Goal: Task Accomplishment & Management: Complete application form

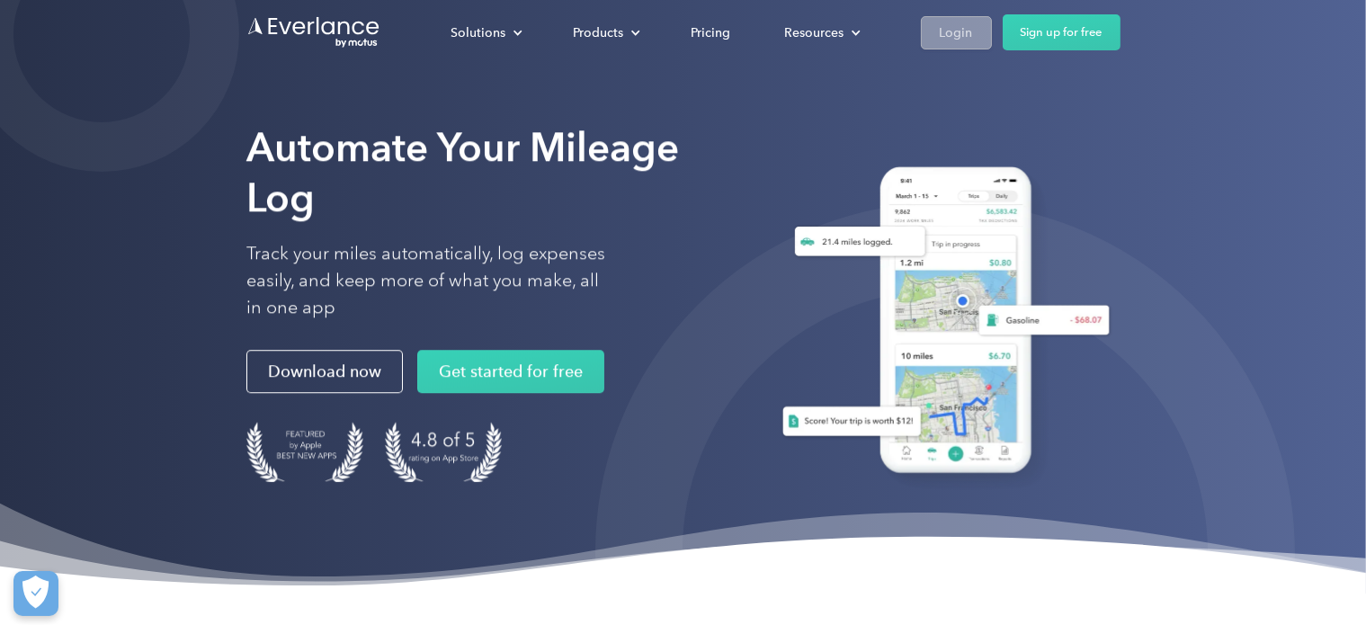
click at [940, 40] on div "Login" at bounding box center [956, 33] width 33 height 22
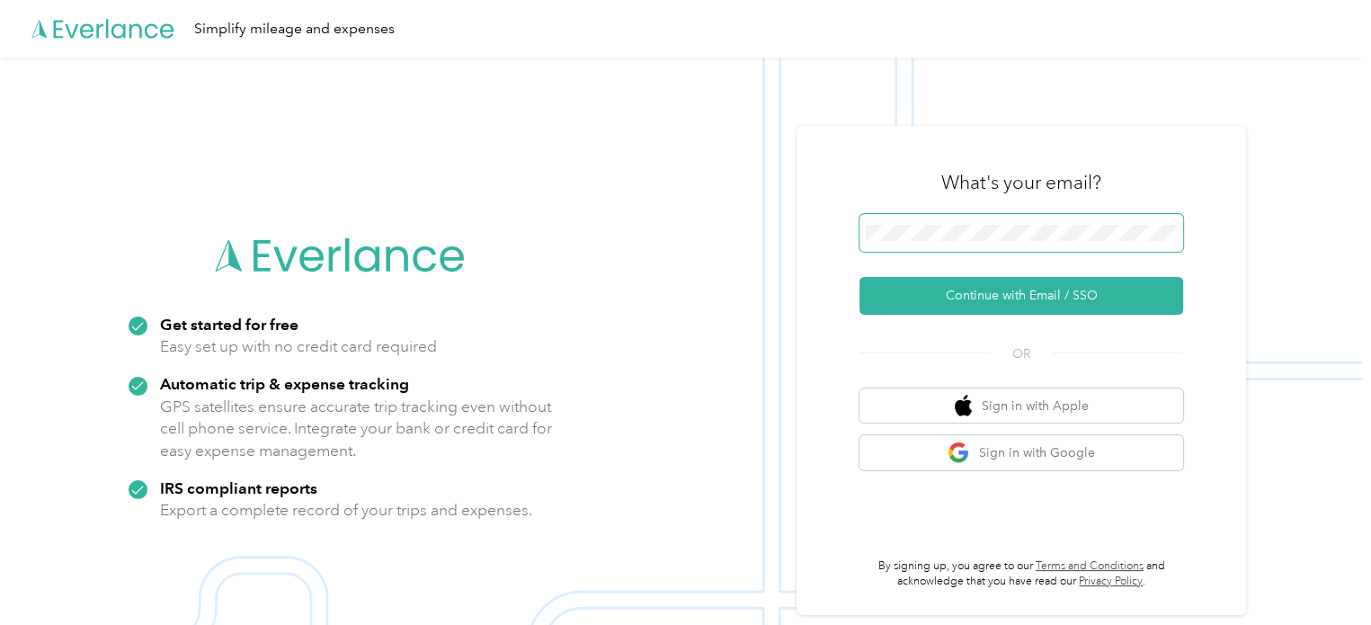
click at [919, 221] on span at bounding box center [1022, 233] width 324 height 38
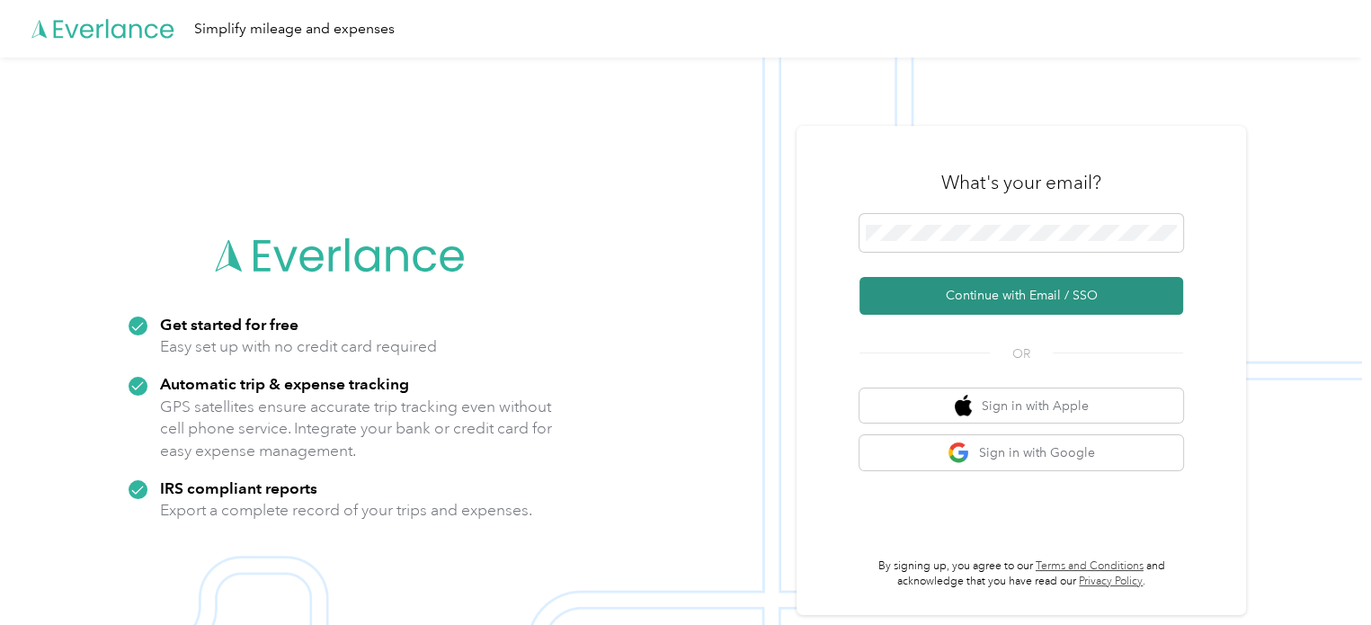
click at [976, 298] on button "Continue with Email / SSO" at bounding box center [1022, 296] width 324 height 38
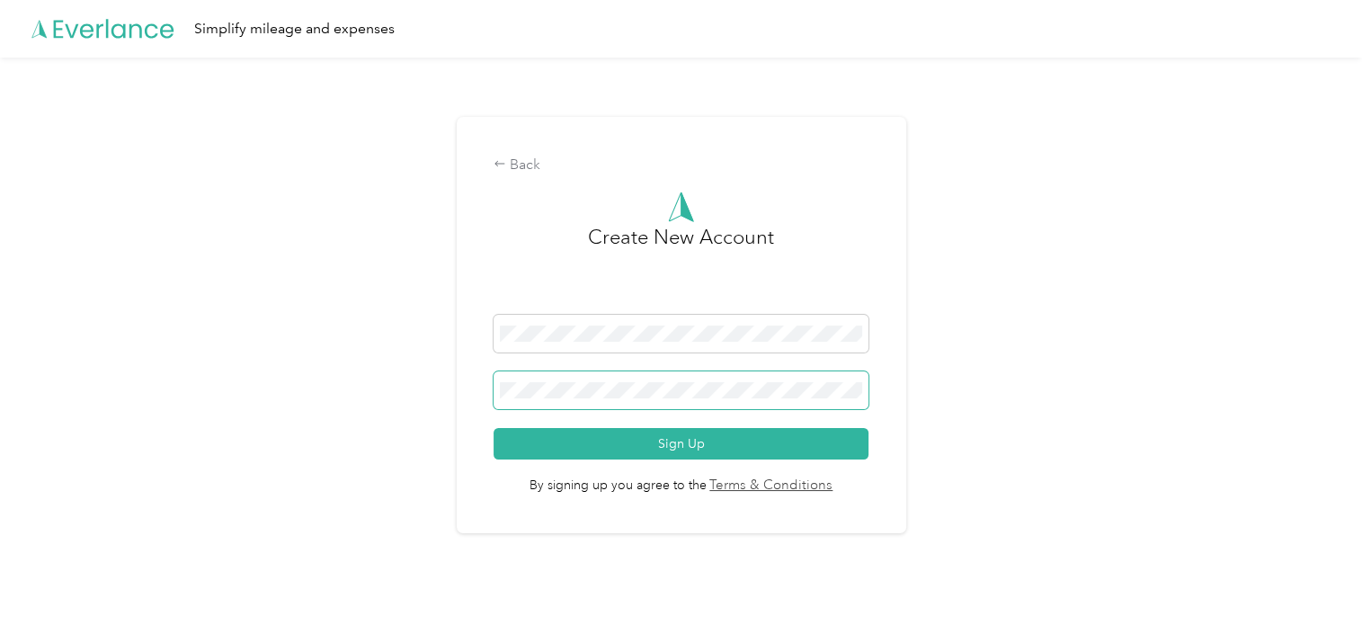
click at [494, 428] on button "Sign Up" at bounding box center [681, 443] width 375 height 31
